Goal: Transaction & Acquisition: Obtain resource

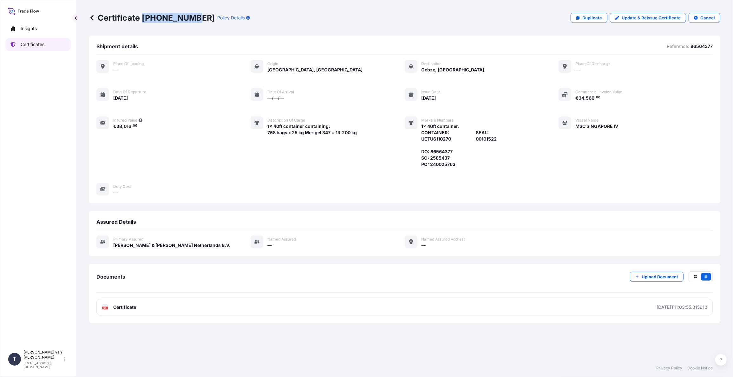
click at [46, 45] on link "Certificates" at bounding box center [37, 44] width 65 height 13
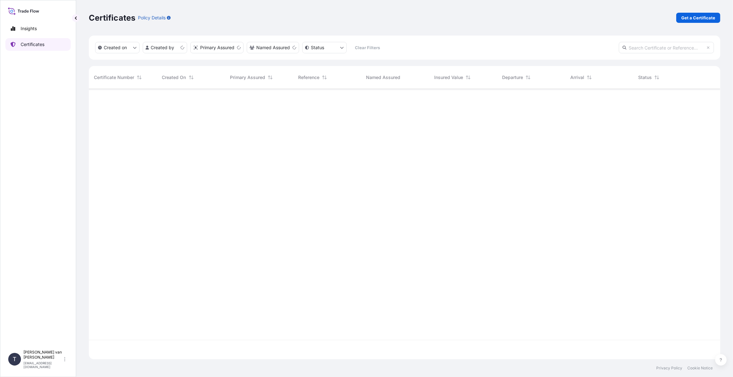
scroll to position [269, 626]
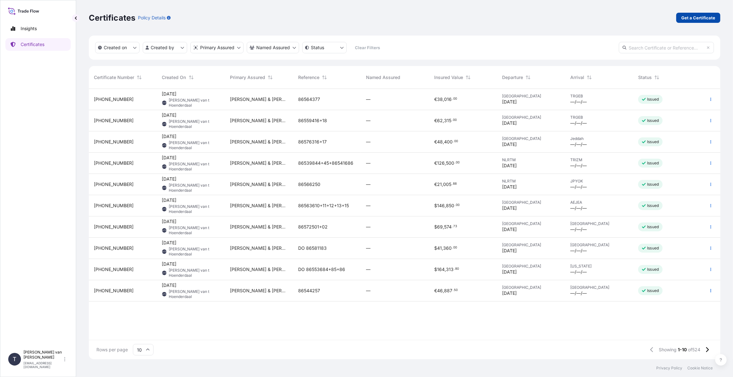
click at [690, 20] on p "Get a Certificate" at bounding box center [698, 18] width 34 height 6
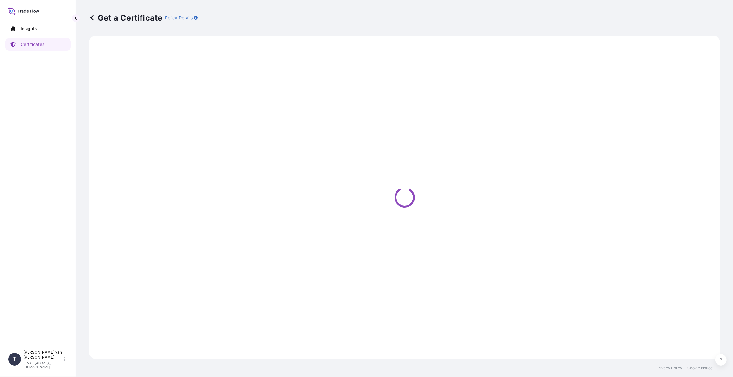
select select "Sea"
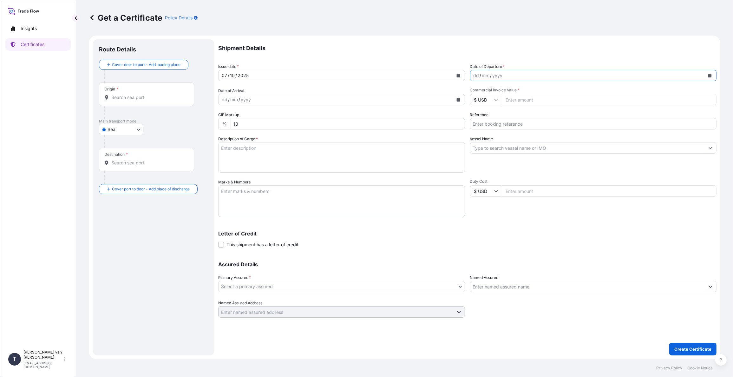
click at [710, 74] on icon "Calendar" at bounding box center [709, 76] width 3 height 4
click at [492, 129] on div "7" at bounding box center [492, 128] width 11 height 11
click at [708, 76] on icon "Calendar" at bounding box center [709, 76] width 3 height 4
click at [506, 118] on div "1" at bounding box center [505, 116] width 11 height 11
click at [524, 103] on input "Commercial Invoice Value *" at bounding box center [609, 99] width 215 height 11
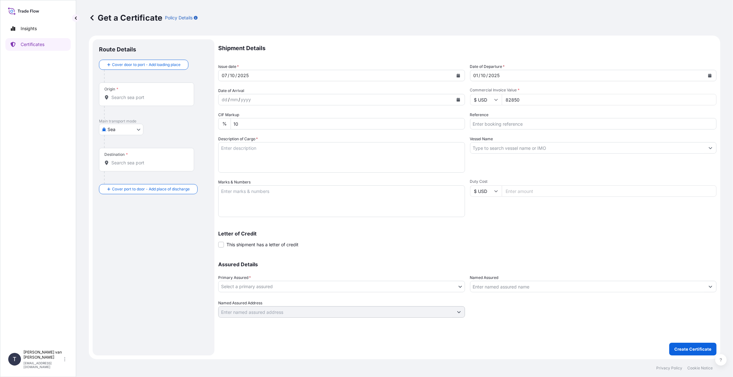
type input "82850"
click at [497, 101] on input "$ USD" at bounding box center [486, 99] width 32 height 11
click at [491, 118] on div "€ EUR" at bounding box center [486, 117] width 27 height 12
type input "€ EUR"
click at [495, 126] on input "Reference" at bounding box center [593, 123] width 247 height 11
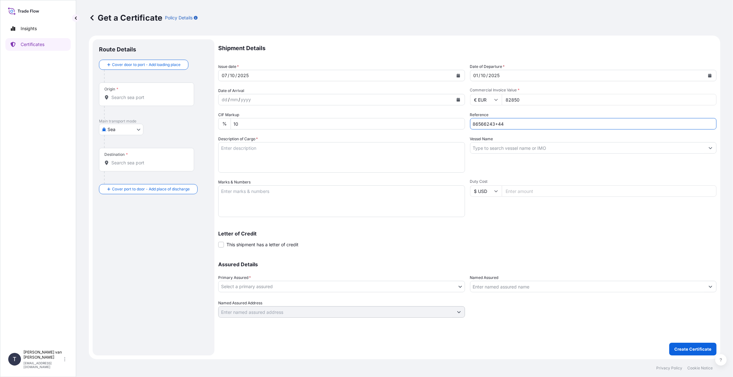
type input "86566243+44"
click at [498, 146] on input "Vessel Name" at bounding box center [587, 147] width 235 height 11
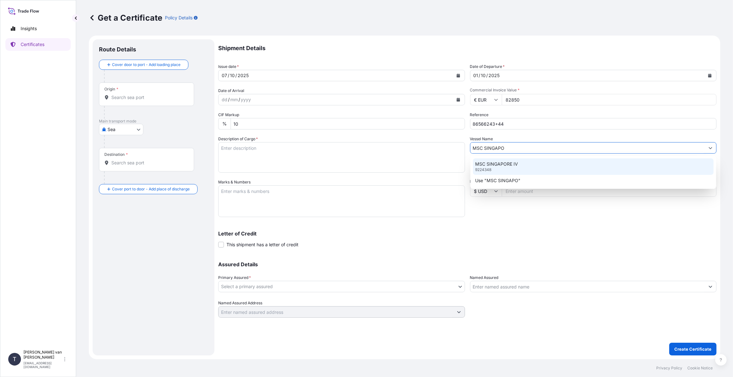
click at [500, 167] on p "MSC SINGAPORE IV" at bounding box center [496, 164] width 43 height 6
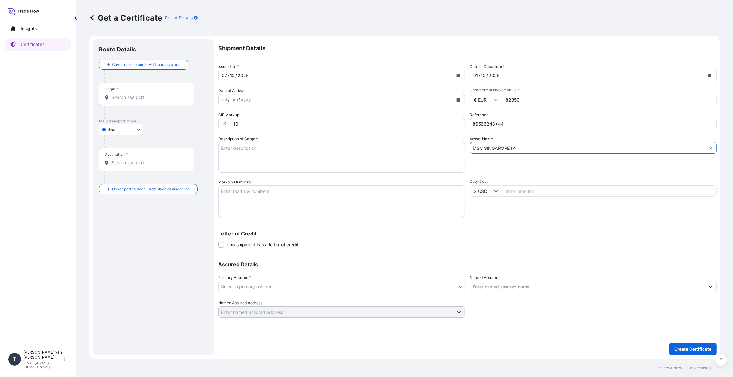
type input "MSC SINGAPORE IV"
click at [252, 156] on textarea "Description of Cargo *" at bounding box center [341, 157] width 247 height 30
click at [264, 165] on textarea "2x 40ft container containing: CONTAINER: SEAL: MEDU4908719 00102108 DFSU7164150…" at bounding box center [341, 157] width 247 height 30
type textarea "2x 40ft container containing: CONTAINER: SEAL: MEDU4908719 00102108 DFSU7164150…"
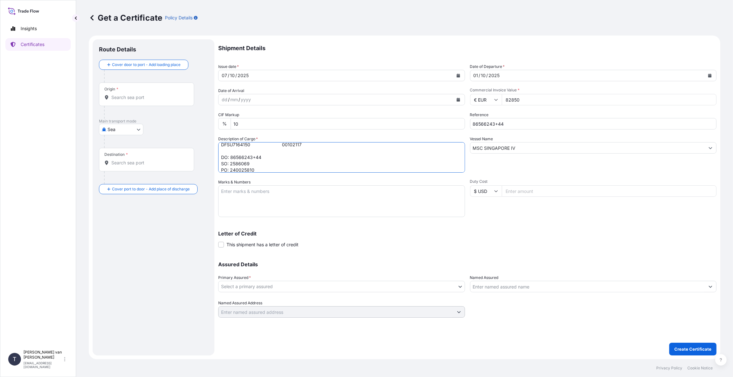
click at [257, 199] on textarea "Marks & Numbers" at bounding box center [341, 201] width 247 height 32
click at [316, 204] on textarea "Marks & Numbers" at bounding box center [341, 201] width 247 height 32
click at [146, 107] on div at bounding box center [149, 112] width 90 height 13
click at [146, 91] on div "Origin *" at bounding box center [146, 93] width 95 height 23
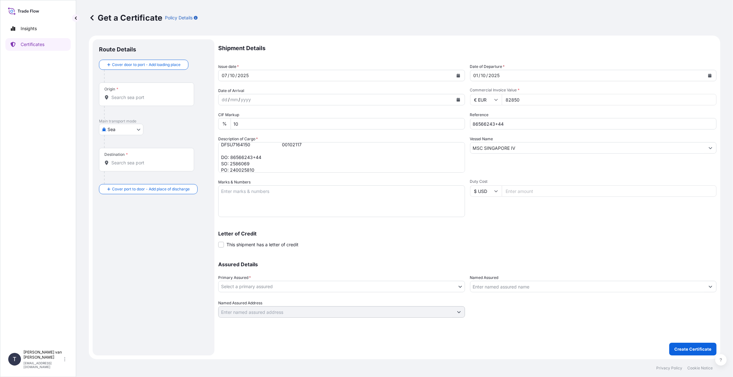
click at [146, 94] on input "Origin *" at bounding box center [148, 97] width 75 height 6
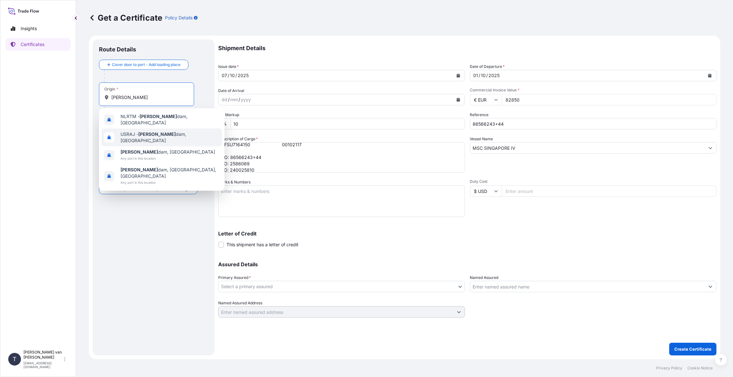
click at [151, 149] on span "[PERSON_NAME] dam, [GEOGRAPHIC_DATA]" at bounding box center [168, 152] width 95 height 6
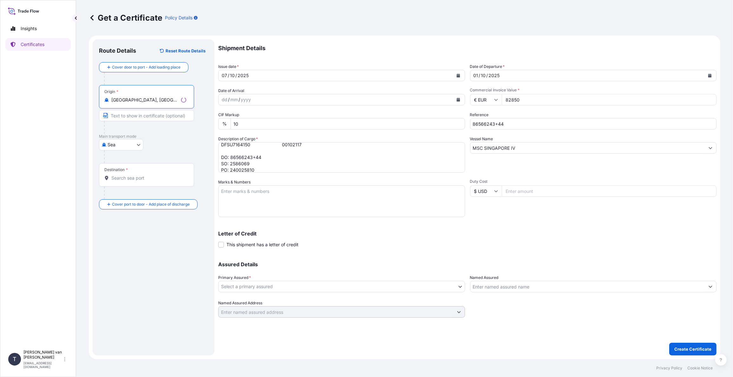
type input "[GEOGRAPHIC_DATA], [GEOGRAPHIC_DATA]"
click at [134, 175] on input "Destination *" at bounding box center [148, 178] width 75 height 6
type input "TRGEB - Gebze, [GEOGRAPHIC_DATA]"
click at [250, 191] on textarea "Marks & Numbers" at bounding box center [341, 201] width 247 height 32
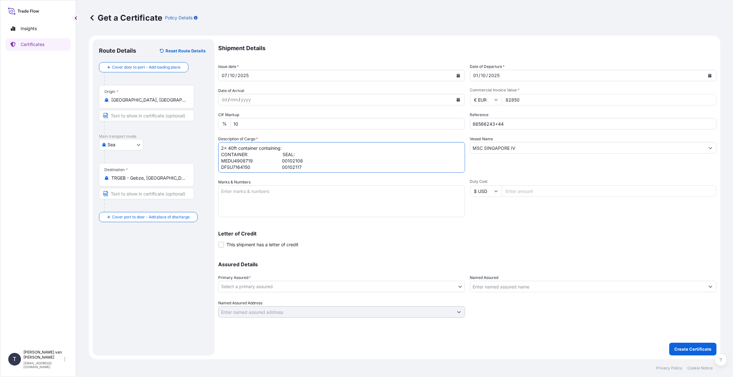
drag, startPoint x: 260, startPoint y: 169, endPoint x: 210, endPoint y: 141, distance: 57.9
click at [210, 141] on form "Route Details Reset Route Details Cover door to port - Add loading place Place …" at bounding box center [404, 197] width 631 height 323
click at [240, 193] on textarea "Marks & Numbers" at bounding box center [341, 201] width 247 height 32
paste textarea "2x 40ft container containing: CONTAINER: SEAL: MEDU4908719 00102108 DFSU7164150…"
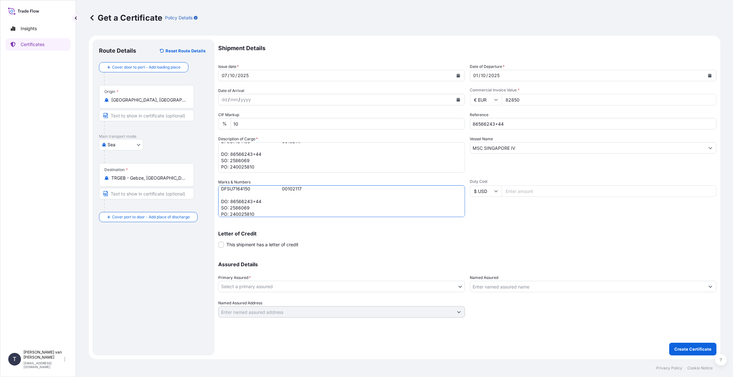
type textarea "2x 40ft container containing: CONTAINER: SEAL: MEDU4908719 00102108 DFSU7164150…"
drag, startPoint x: 272, startPoint y: 171, endPoint x: 216, endPoint y: 155, distance: 58.9
click at [216, 155] on form "Route Details Reset Route Details Cover door to port - Add loading place Place …" at bounding box center [404, 197] width 631 height 323
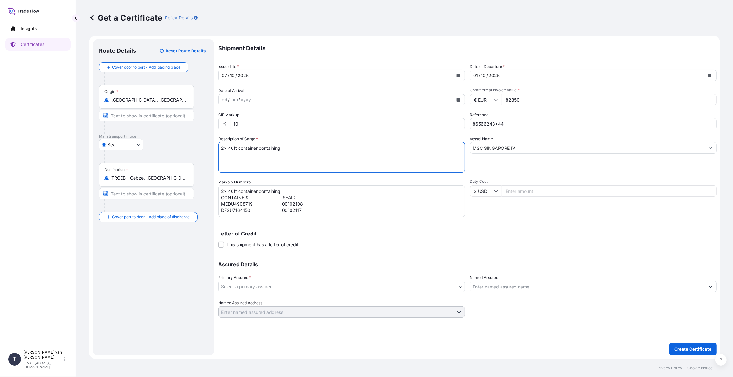
type textarea "2x 40ft container containing:"
click at [279, 191] on textarea "2x 40ft container containing: CONTAINER: SEAL: MEDU4908719 00102108 DFSU7164150…" at bounding box center [341, 201] width 247 height 32
type textarea "2x 40ft container: CONTAINER: SEAL: MEDU4908719 00102108 DFSU7164150 00102117 D…"
click at [232, 148] on textarea "2x 40ft container containing:" at bounding box center [341, 157] width 247 height 30
click at [341, 153] on textarea "2x 40ft container containing:" at bounding box center [341, 157] width 247 height 30
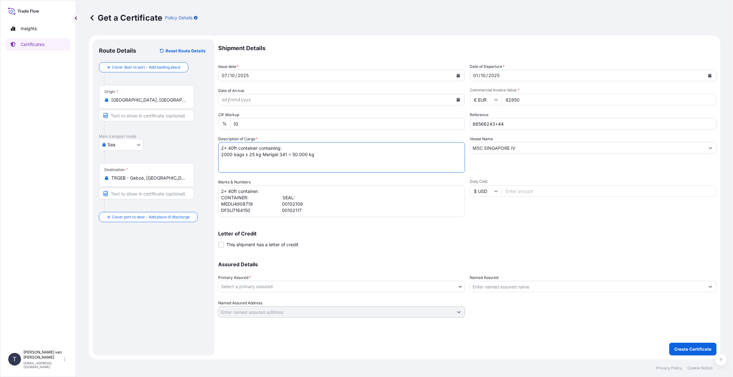
type textarea "2x 40ft container containing: 2000 bags x 25 kg Merigel 341 = 50.000 kg"
click at [263, 282] on body "Insights Certificates T [PERSON_NAME] van t Hoenderdaal [EMAIL_ADDRESS][DOMAIN_…" at bounding box center [366, 188] width 733 height 377
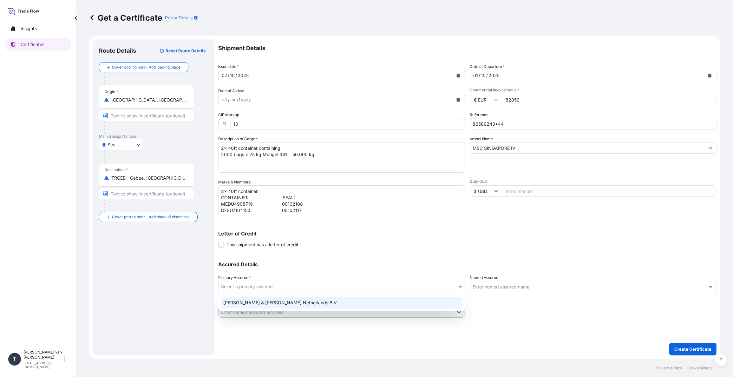
click at [255, 299] on div "[PERSON_NAME] & [PERSON_NAME] Netherlands B.V." at bounding box center [342, 302] width 242 height 11
select select "31666"
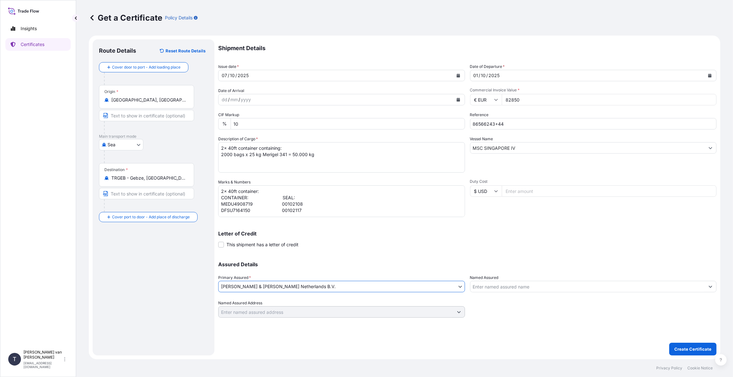
scroll to position [24, 0]
click at [689, 345] on button "Create Certificate" at bounding box center [692, 349] width 47 height 13
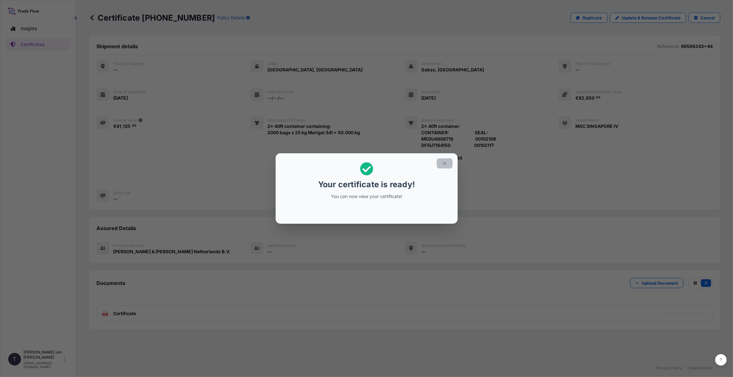
click at [446, 162] on icon "button" at bounding box center [444, 162] width 3 height 3
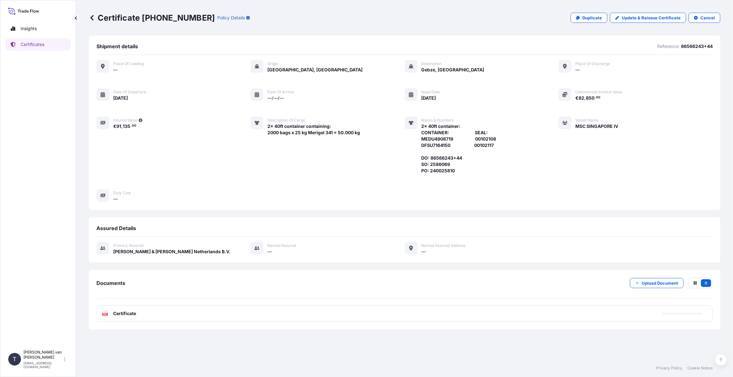
click at [190, 16] on p "Certificate [PHONE_NUMBER]" at bounding box center [152, 18] width 126 height 10
drag, startPoint x: 192, startPoint y: 17, endPoint x: 184, endPoint y: 17, distance: 8.2
click at [184, 17] on div "Certificate [PHONE_NUMBER] Policy Details" at bounding box center [169, 18] width 161 height 10
click at [184, 17] on p "Certificate [PHONE_NUMBER]" at bounding box center [152, 18] width 126 height 10
click at [190, 17] on p "Certificate [PHONE_NUMBER]" at bounding box center [152, 18] width 126 height 10
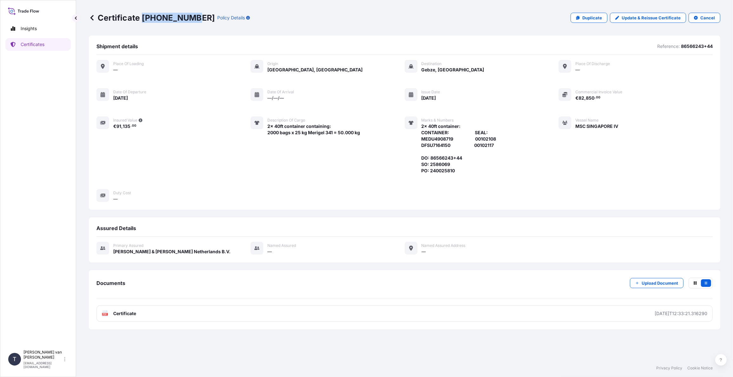
drag, startPoint x: 192, startPoint y: 16, endPoint x: 142, endPoint y: 20, distance: 50.0
click at [142, 20] on p "Certificate [PHONE_NUMBER]" at bounding box center [152, 18] width 126 height 10
copy p "[PHONE_NUMBER]"
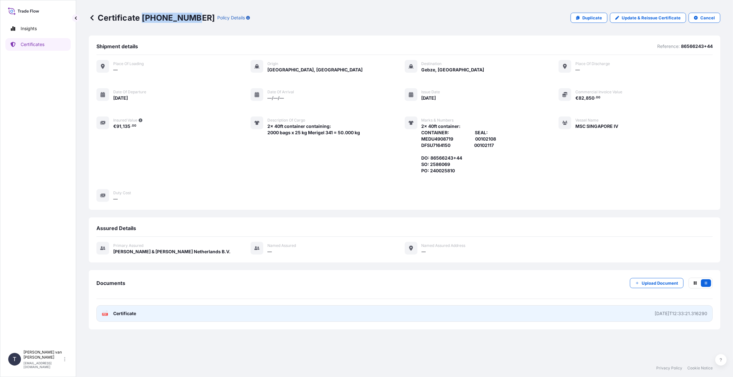
click at [134, 313] on span "Certificate" at bounding box center [124, 313] width 23 height 6
click at [131, 315] on span "Certificate" at bounding box center [124, 313] width 23 height 6
